Goal: Task Accomplishment & Management: Complete application form

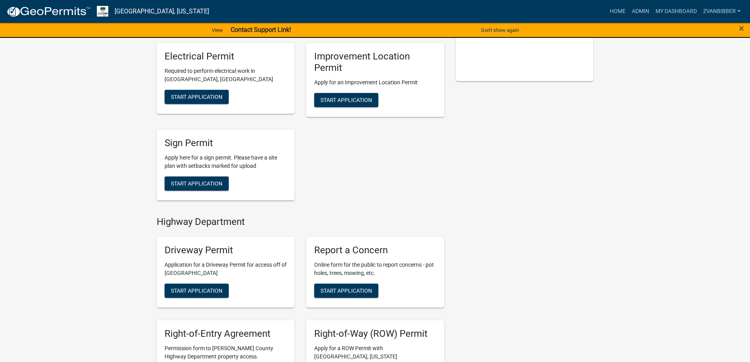
scroll to position [197, 0]
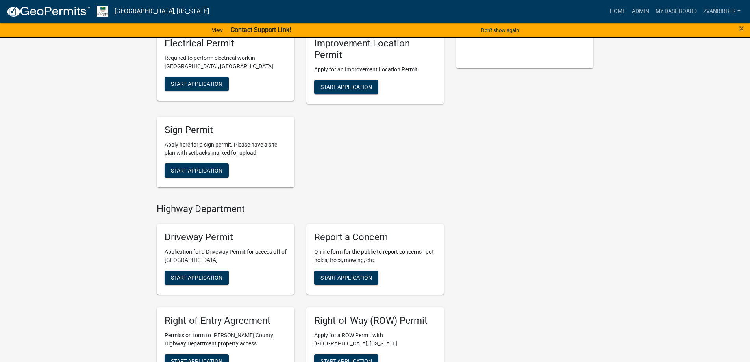
click at [343, 285] on div "Report a Concern Online form for the public to report concerns - pot holes, tre…" at bounding box center [375, 259] width 138 height 71
click at [344, 275] on span "Start Application" at bounding box center [346, 277] width 52 height 6
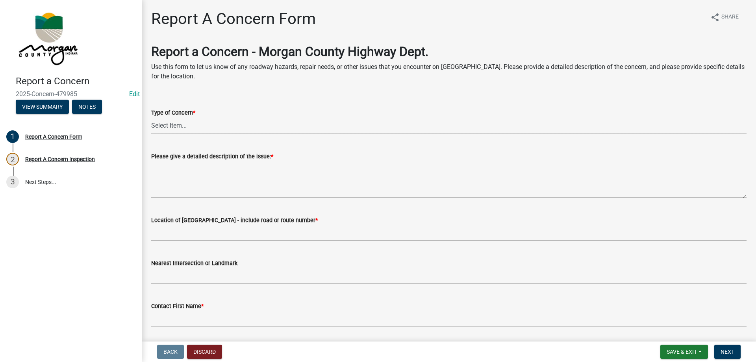
click at [204, 122] on select "Select Item... Pot Hole Patching Ditch Tree Sign Mowing Culvert Other" at bounding box center [448, 125] width 595 height 16
click at [151, 117] on select "Select Item... Pot Hole Patching Ditch Tree Sign Mowing Culvert Other" at bounding box center [448, 125] width 595 height 16
select select "3582e9dc-d8cd-4526-a2d9-157cc62522fd"
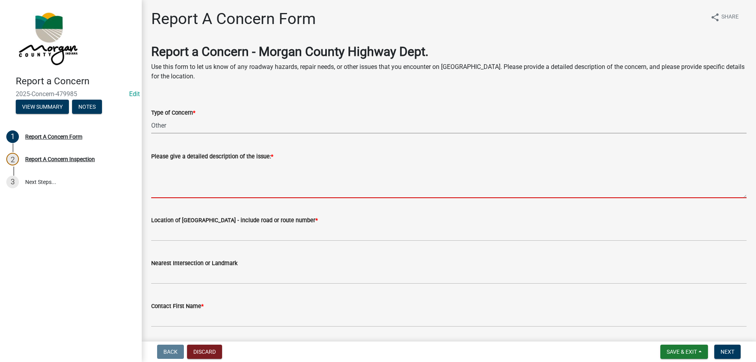
click at [185, 190] on textarea "Please give a detailed description of the issue: *" at bounding box center [448, 179] width 595 height 37
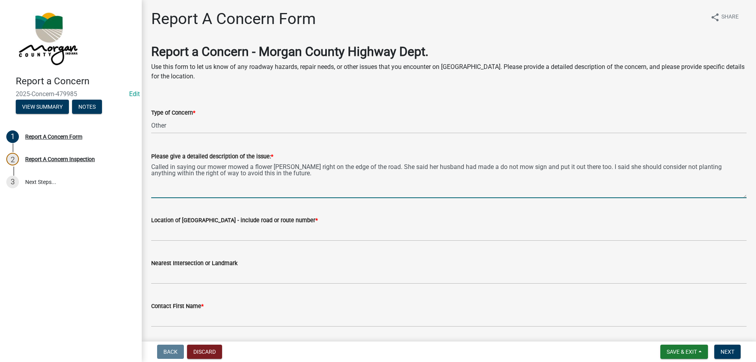
type textarea "Called in saying our mower mowed a flower [PERSON_NAME] right on the edge of th…"
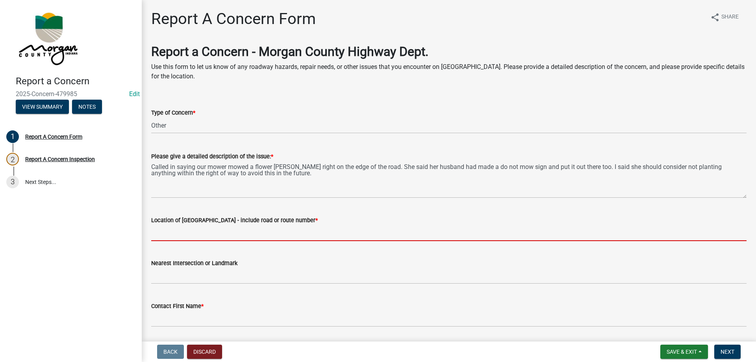
click at [194, 226] on input "Location of [GEOGRAPHIC_DATA] - include road or route number *" at bounding box center [448, 233] width 595 height 16
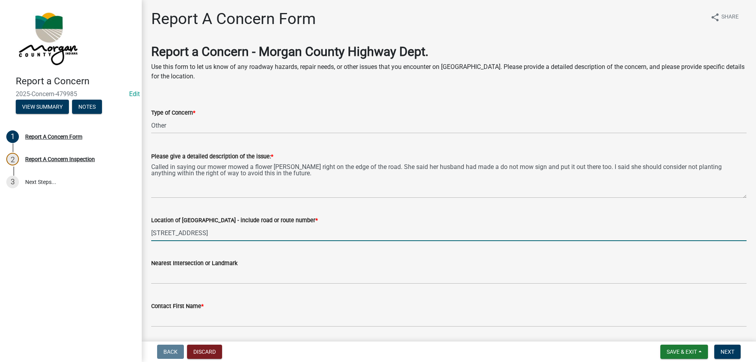
type input "[STREET_ADDRESS]"
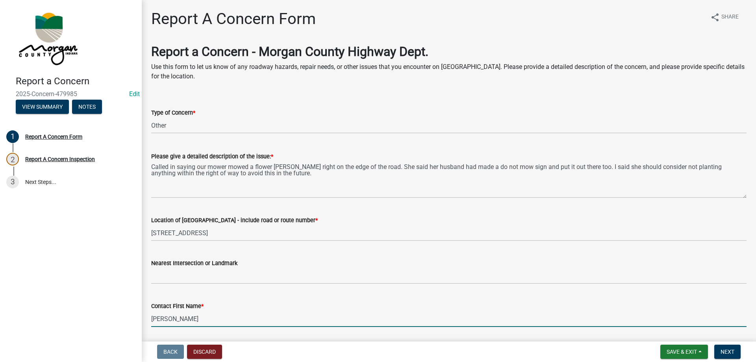
type input "[PERSON_NAME]"
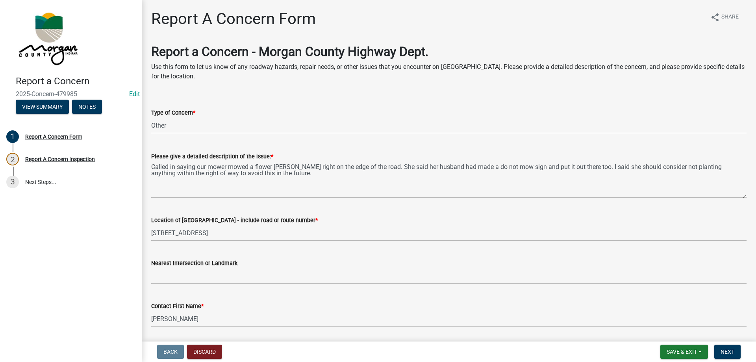
scroll to position [193, 0]
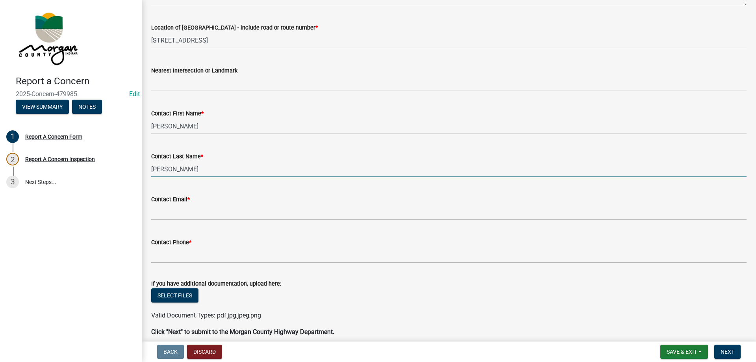
type input "[PERSON_NAME]"
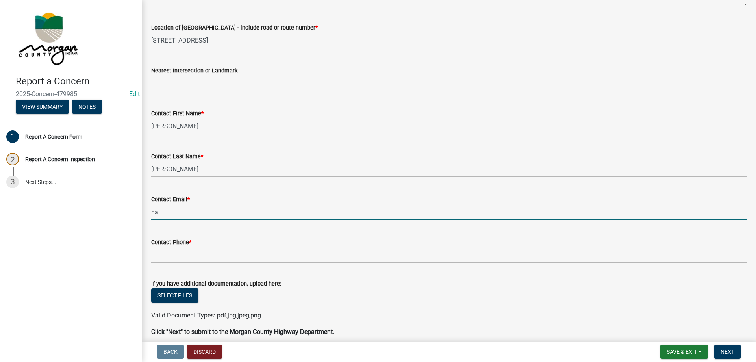
type input "[EMAIL_ADDRESS][DOMAIN_NAME]"
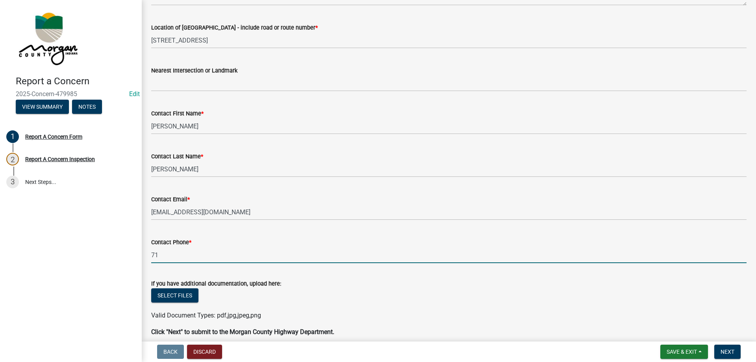
type input "7"
type input "[PHONE_NUMBER]"
click at [735, 345] on button "Next" at bounding box center [727, 351] width 26 height 14
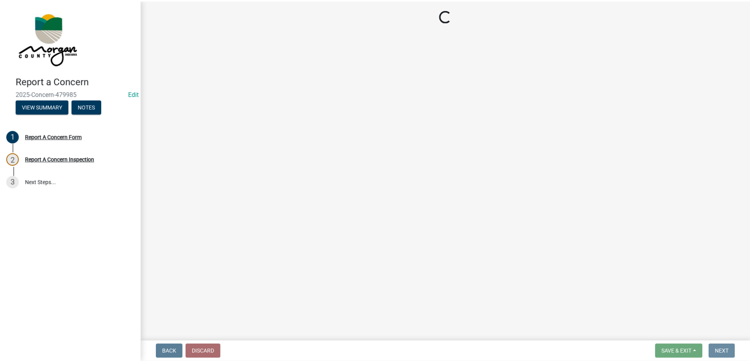
scroll to position [0, 0]
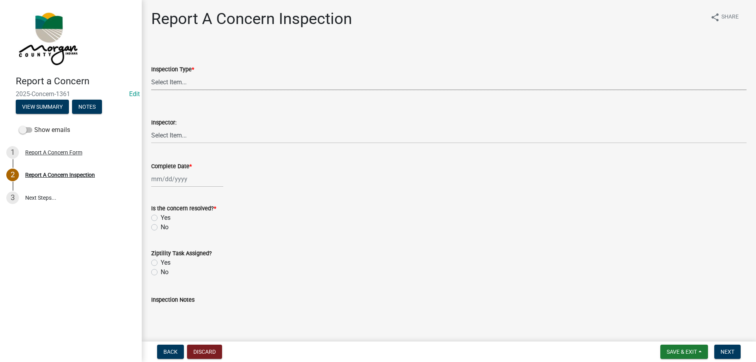
click at [187, 90] on select "Select Item... Pot Hole Patching Ditch Tree Sign Mowing Culvert Other" at bounding box center [448, 82] width 595 height 16
click at [151, 74] on select "Select Item... Pot Hole Patching Ditch Tree Sign Mowing Culvert Other" at bounding box center [448, 82] width 595 height 16
select select "3582e9dc-d8cd-4526-a2d9-157cc62522fd"
click at [184, 135] on select "Select Item... [PERSON_NAME] [PERSON_NAME] [PERSON_NAME] [PERSON_NAME] [PERSON_…" at bounding box center [448, 135] width 595 height 16
click at [151, 127] on select "Select Item... [PERSON_NAME] [PERSON_NAME] [PERSON_NAME] [PERSON_NAME] [PERSON_…" at bounding box center [448, 135] width 595 height 16
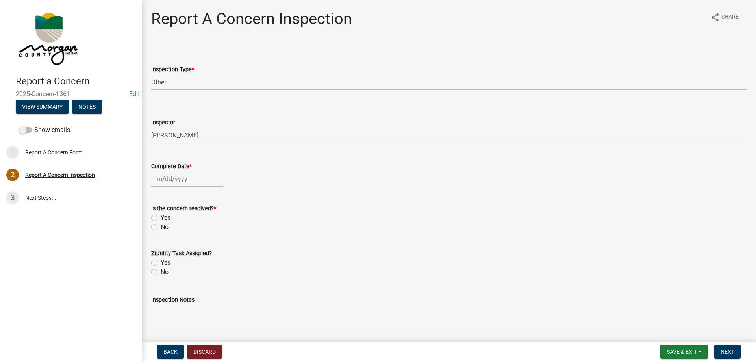
select select "742eb044-fc58-4034-b35e-1550e746fcda"
click at [183, 187] on wm-data-entity-input "Complete Date *" at bounding box center [448, 172] width 595 height 44
click at [189, 178] on div at bounding box center [187, 179] width 72 height 16
select select "9"
select select "2025"
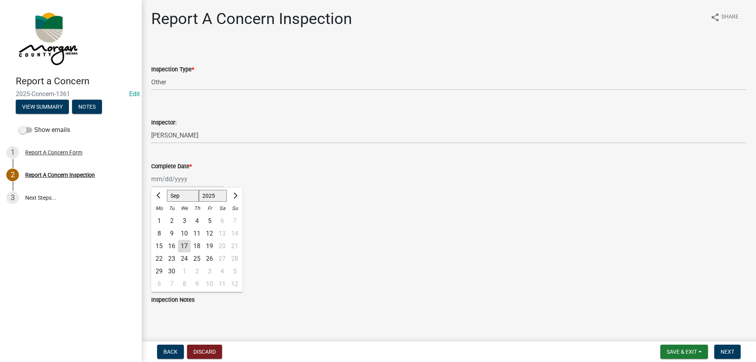
click at [185, 246] on div "17" at bounding box center [184, 246] width 13 height 13
type input "[DATE]"
click at [161, 217] on label "Yes" at bounding box center [166, 217] width 10 height 9
click at [161, 217] on input "Yes" at bounding box center [163, 215] width 5 height 5
radio input "true"
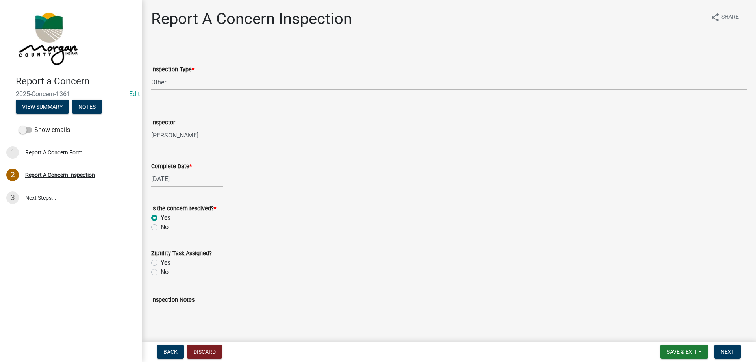
click at [161, 273] on label "No" at bounding box center [165, 271] width 8 height 9
click at [161, 272] on input "No" at bounding box center [163, 269] width 5 height 5
radio input "true"
click at [168, 311] on textarea "Inspection Notes" at bounding box center [448, 322] width 595 height 37
type textarea "Marking complete"
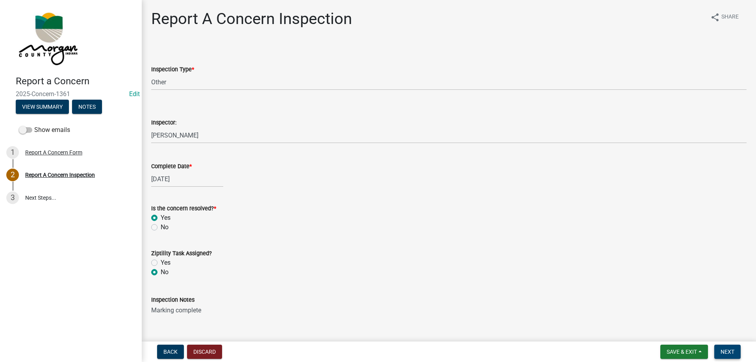
click at [726, 351] on span "Next" at bounding box center [727, 351] width 14 height 6
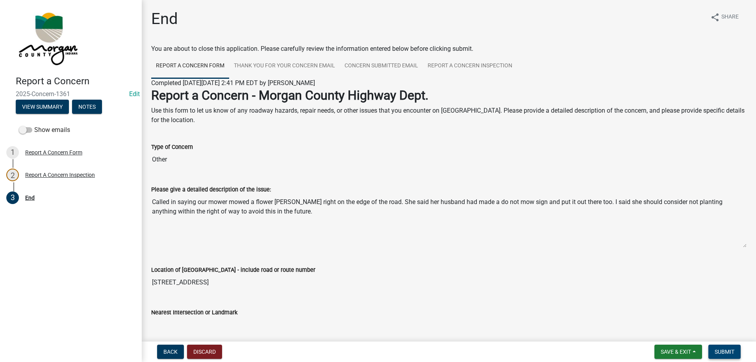
click at [726, 351] on span "Submit" at bounding box center [725, 351] width 20 height 6
